Goal: Transaction & Acquisition: Purchase product/service

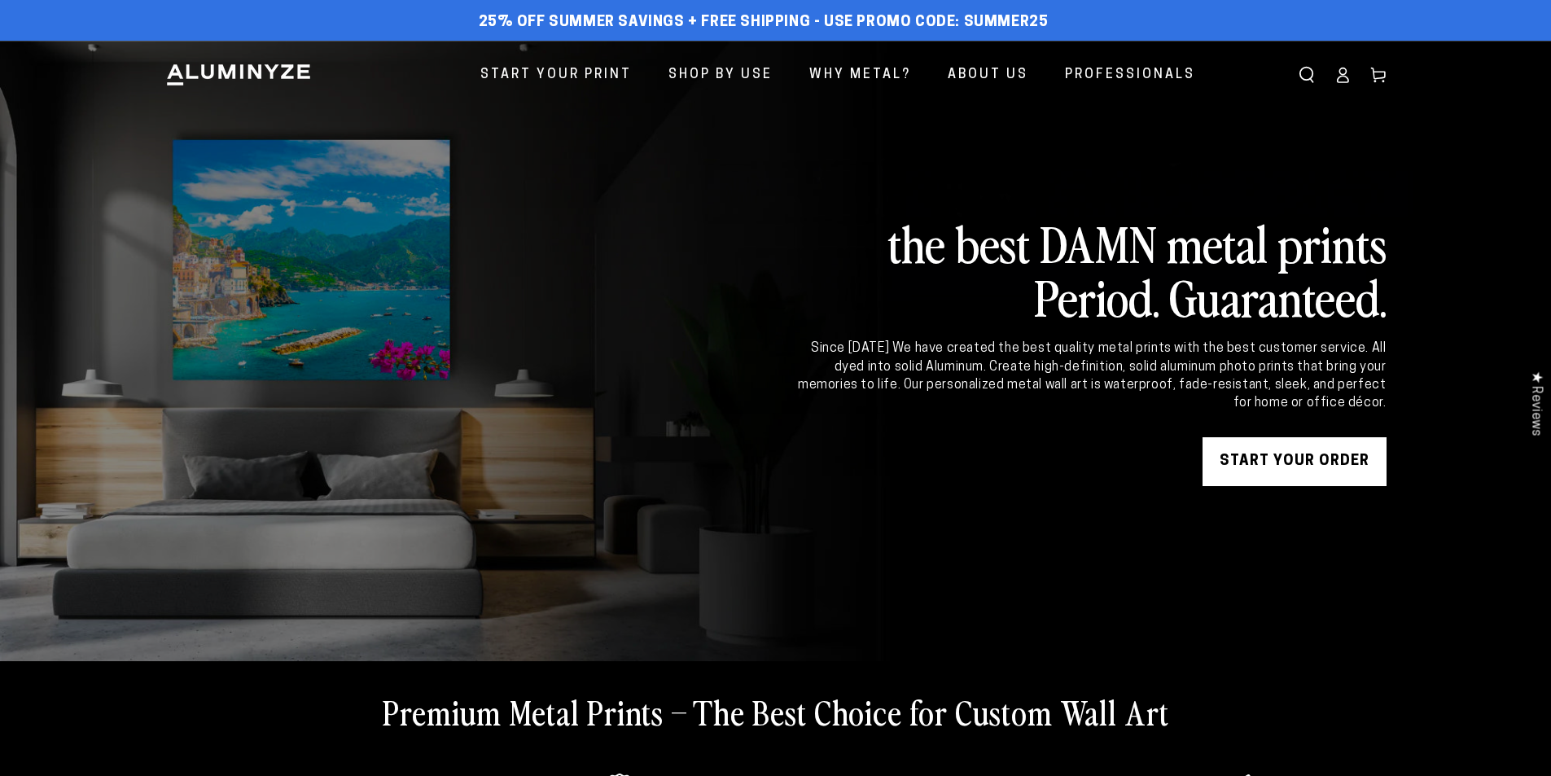
click at [1344, 461] on link "START YOUR Order" at bounding box center [1294, 461] width 184 height 49
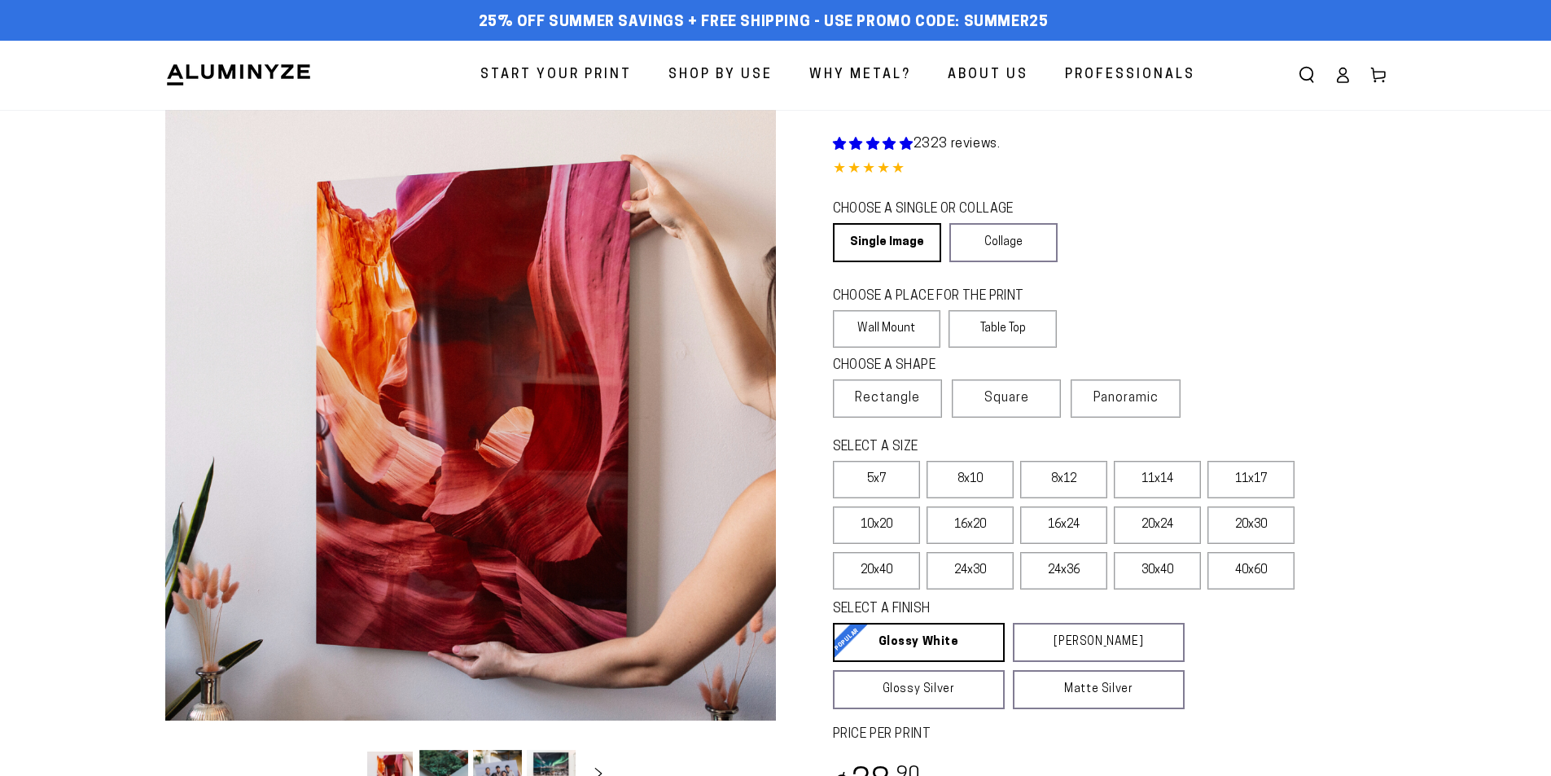
select select "**********"
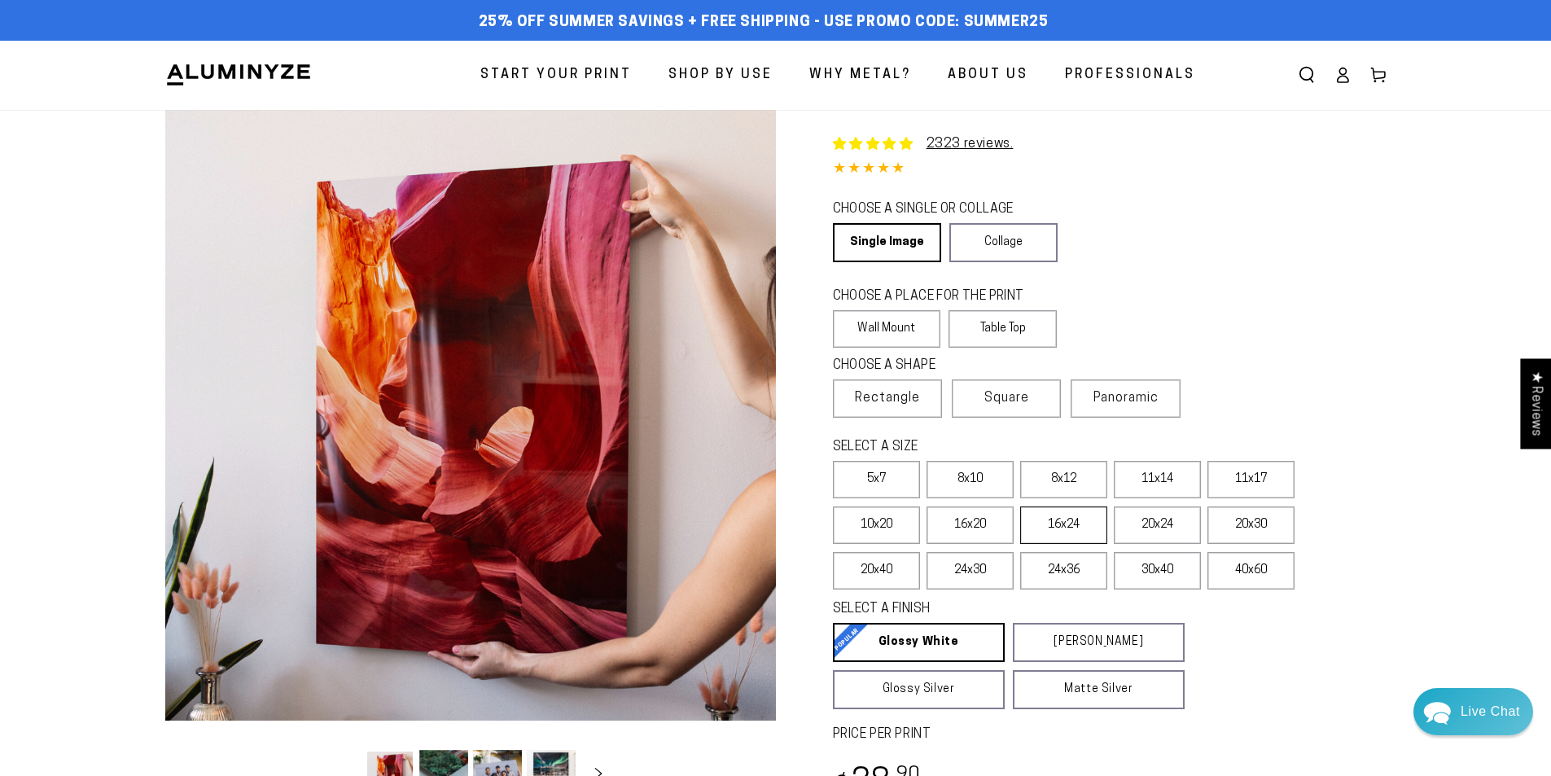
click at [1072, 529] on label "16x24" at bounding box center [1063, 524] width 87 height 37
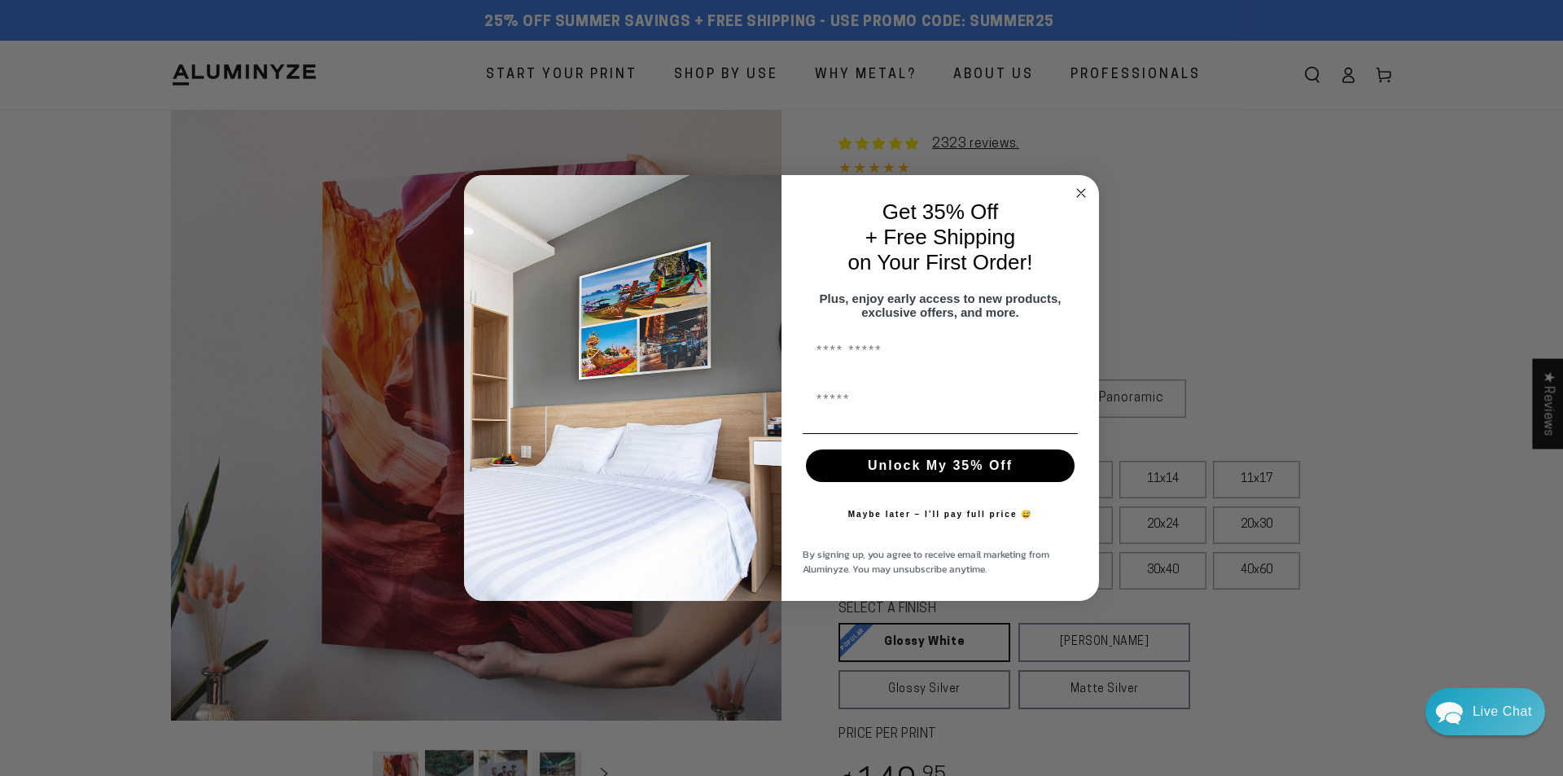
click at [1083, 183] on circle "Close dialog" at bounding box center [1081, 192] width 19 height 19
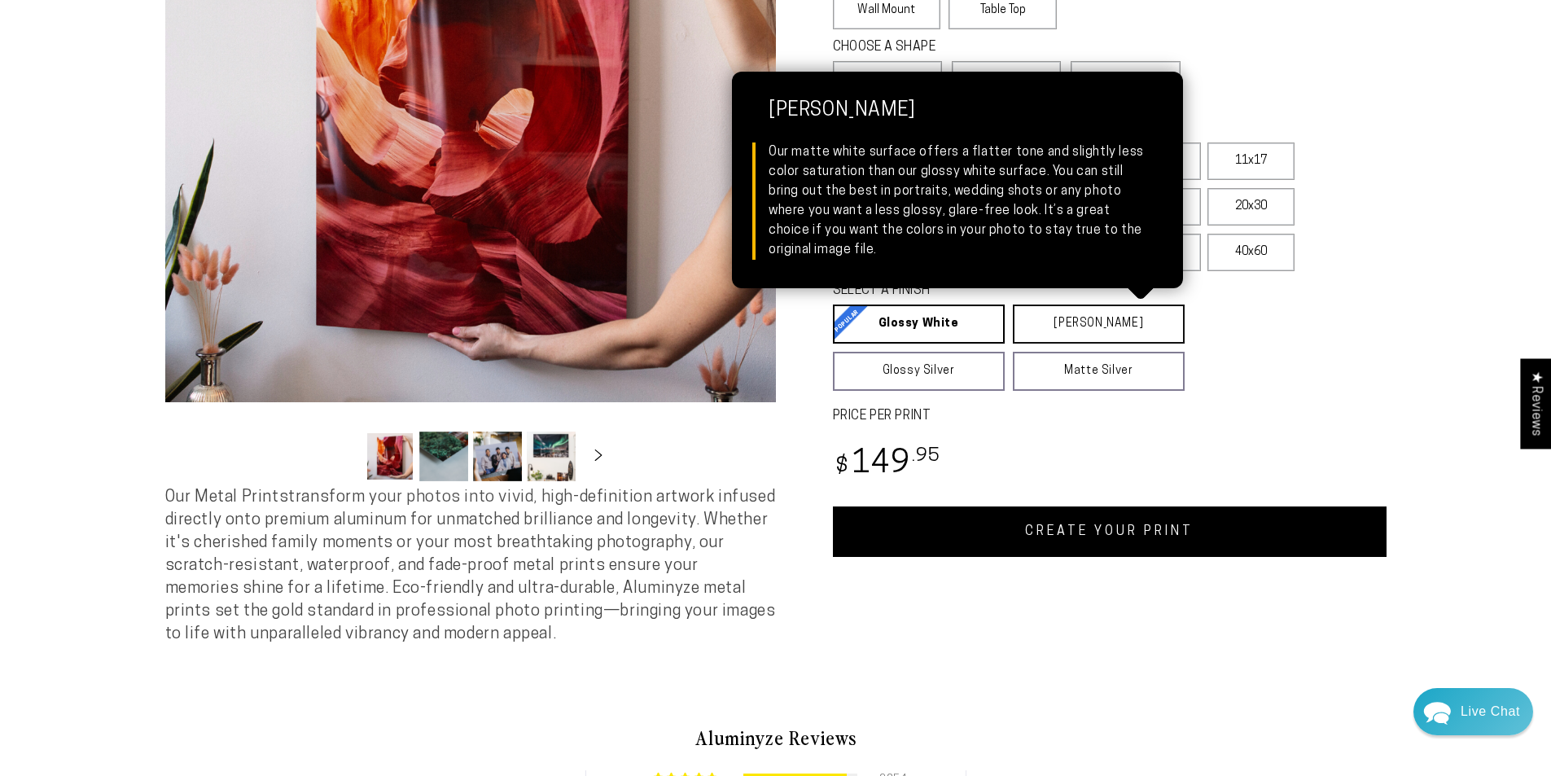
scroll to position [326, 0]
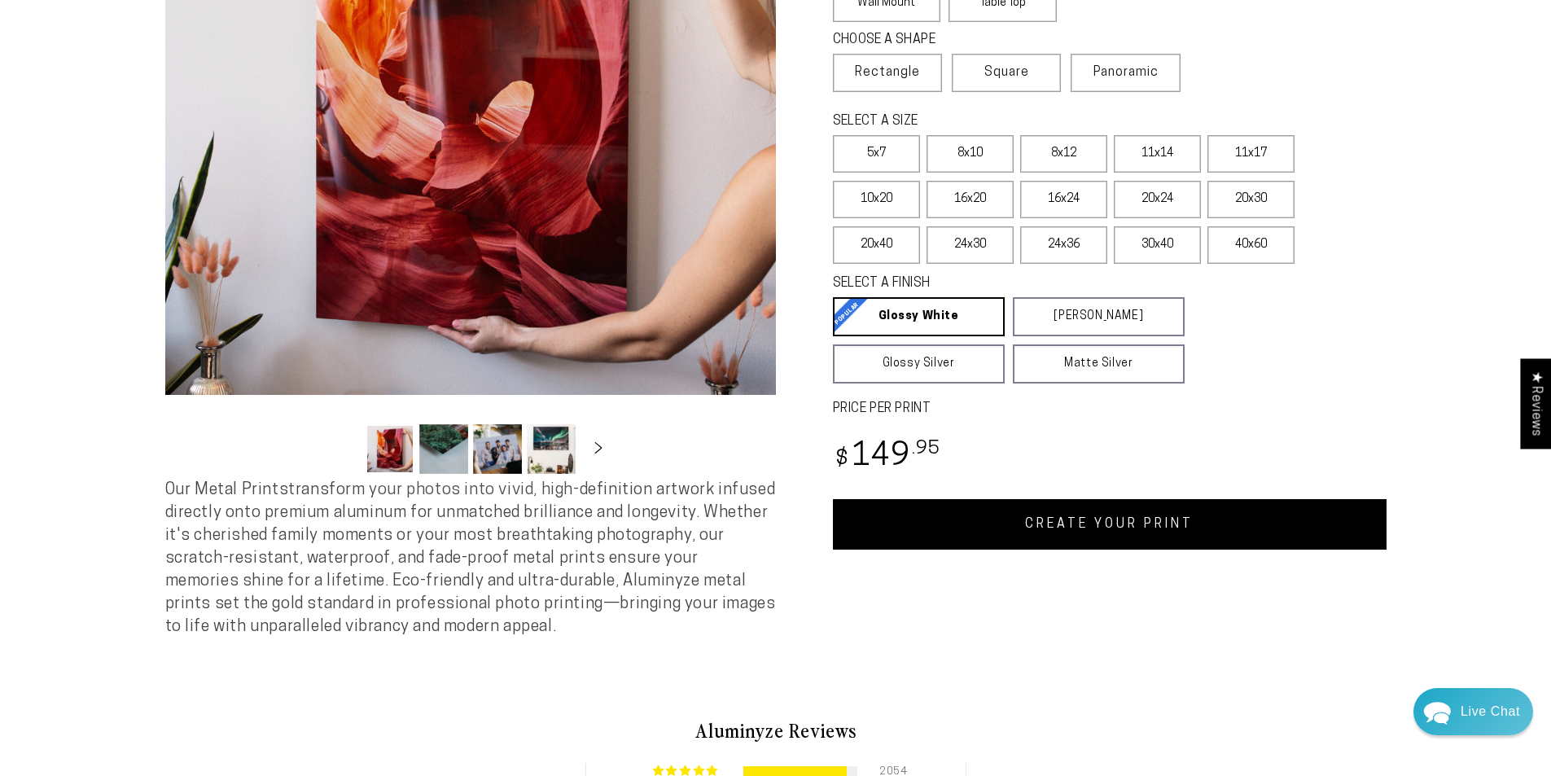
click at [1130, 523] on link "CREATE YOUR PRINT" at bounding box center [1110, 524] width 554 height 50
